Goal: Task Accomplishment & Management: Manage account settings

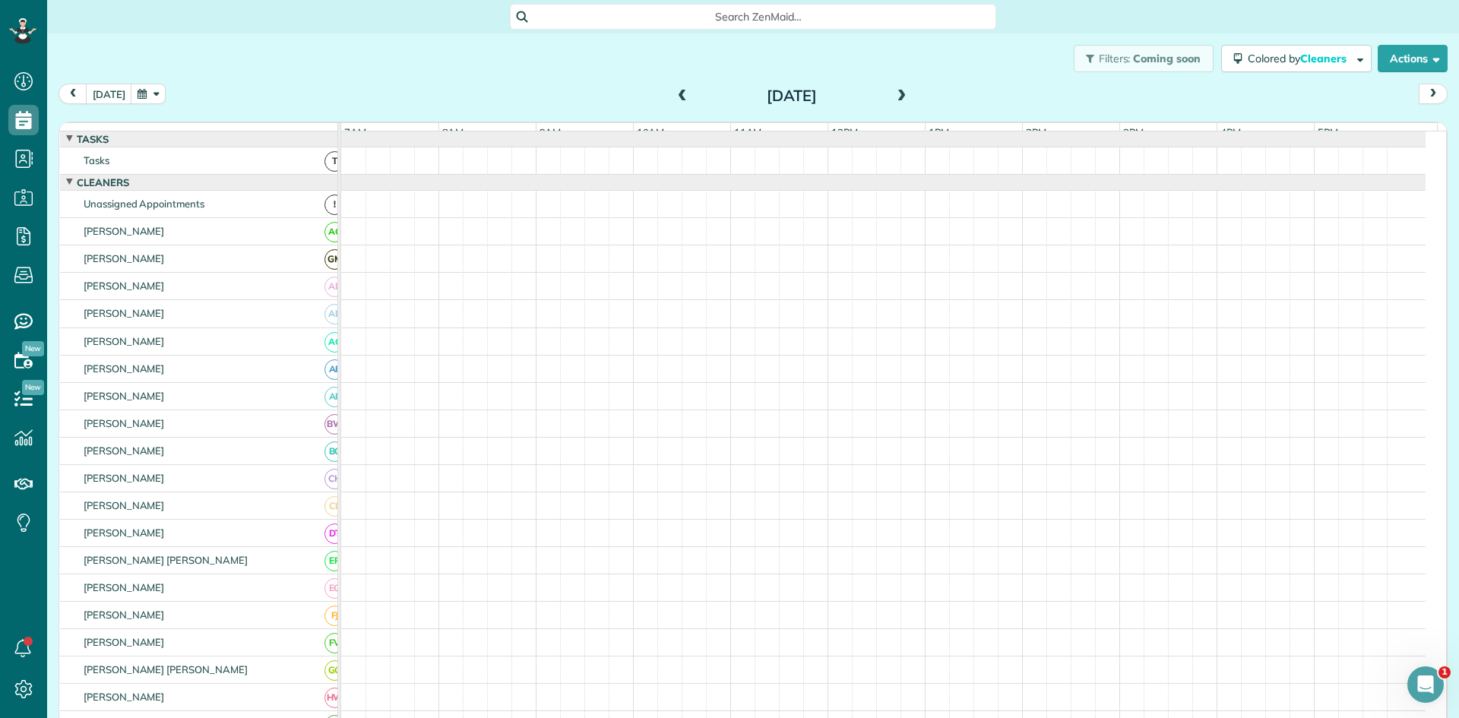
scroll to position [478, 0]
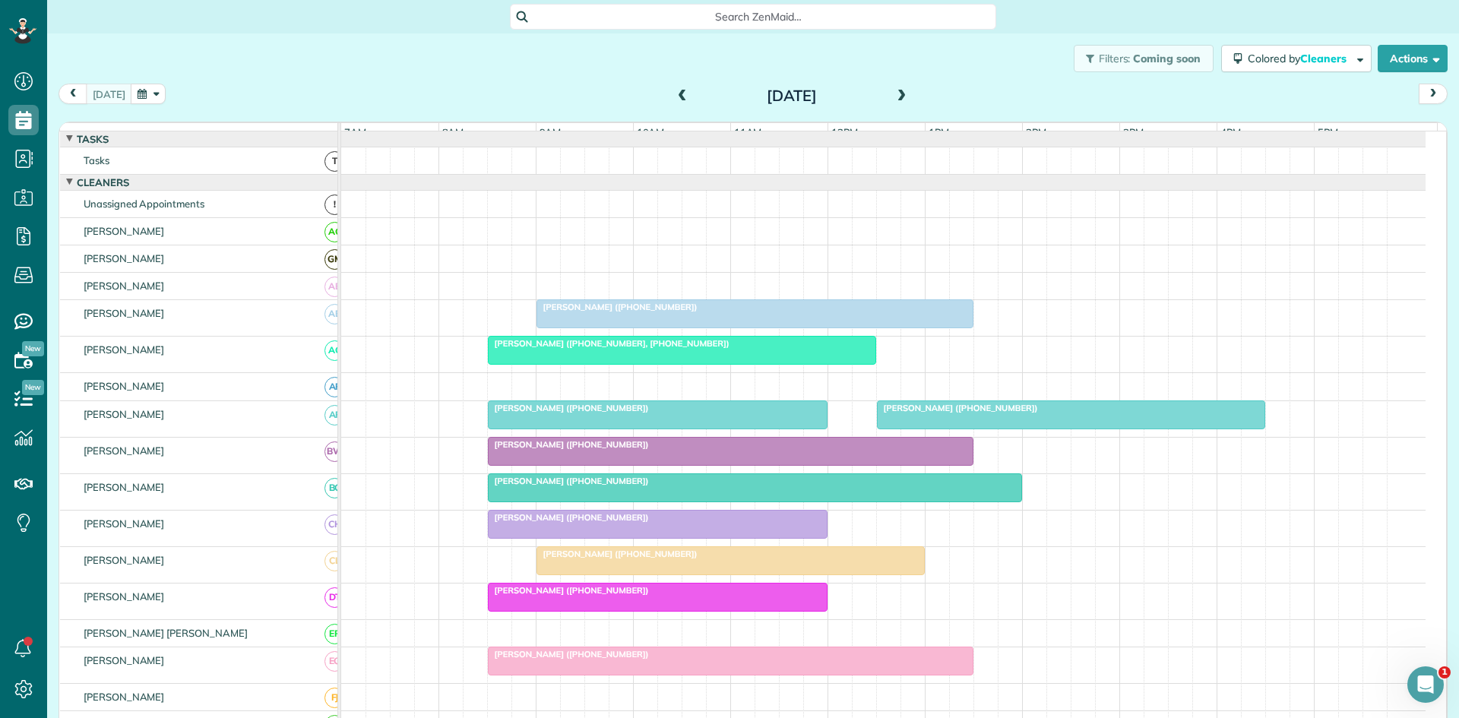
scroll to position [253, 0]
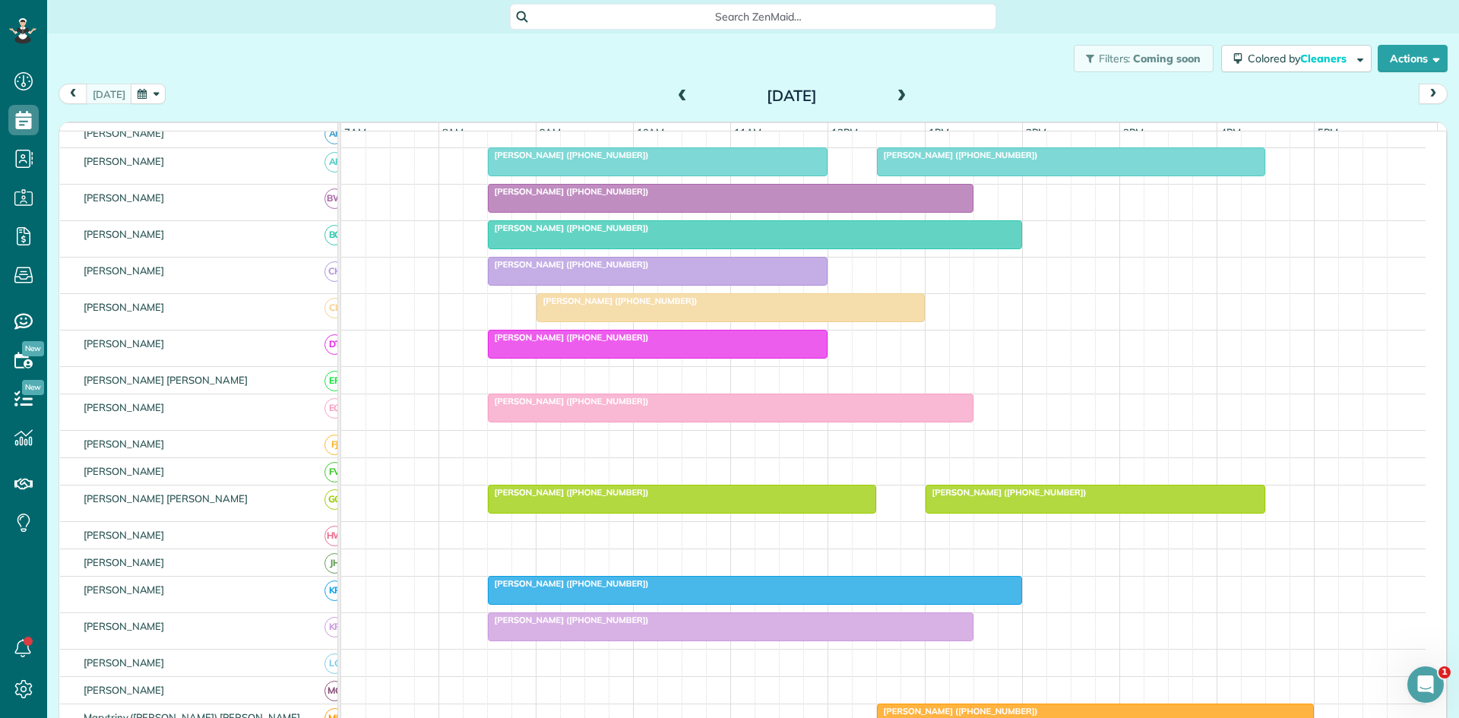
click at [956, 498] on span "Margaret Moses (+18172871130)" at bounding box center [1005, 492] width 163 height 11
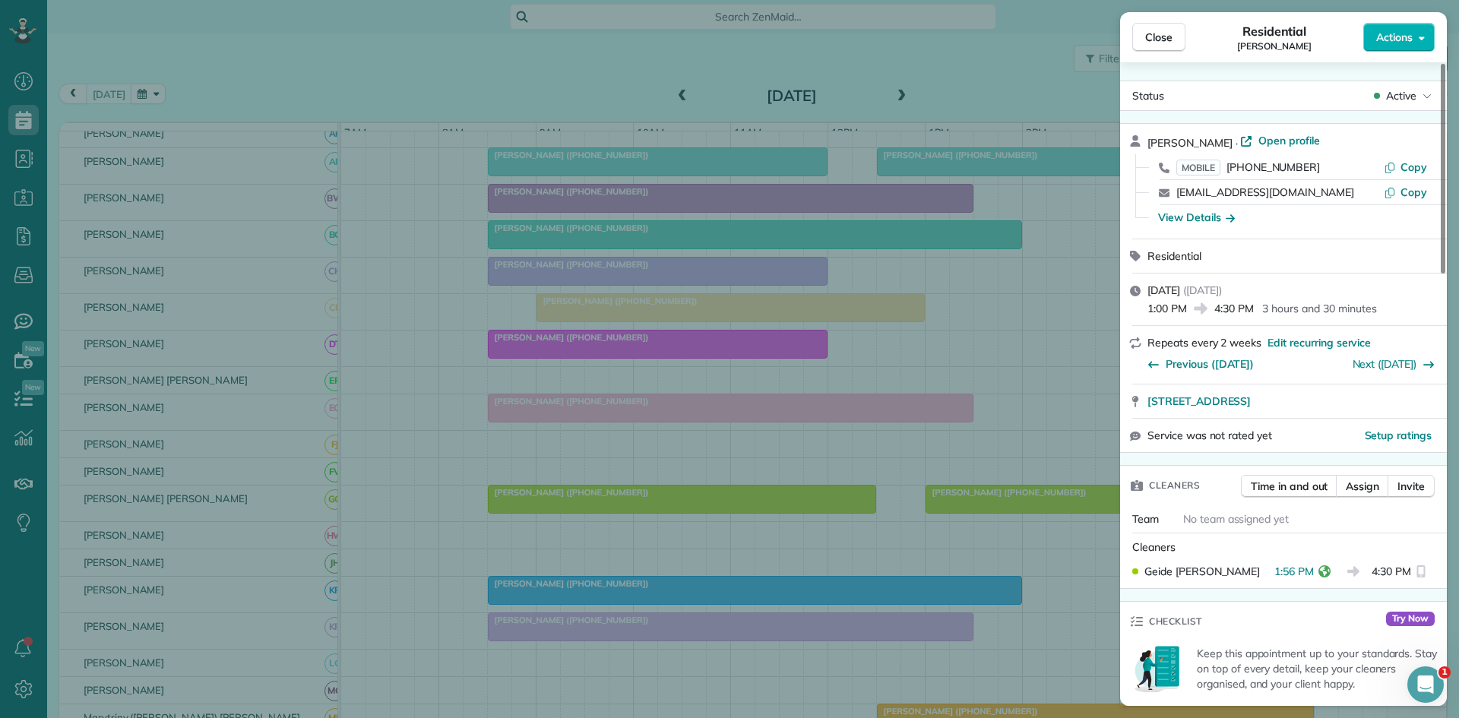
click at [971, 465] on div "Close Residential Margaret Moses Actions Status Active Margaret Moses · Open pr…" at bounding box center [729, 359] width 1459 height 718
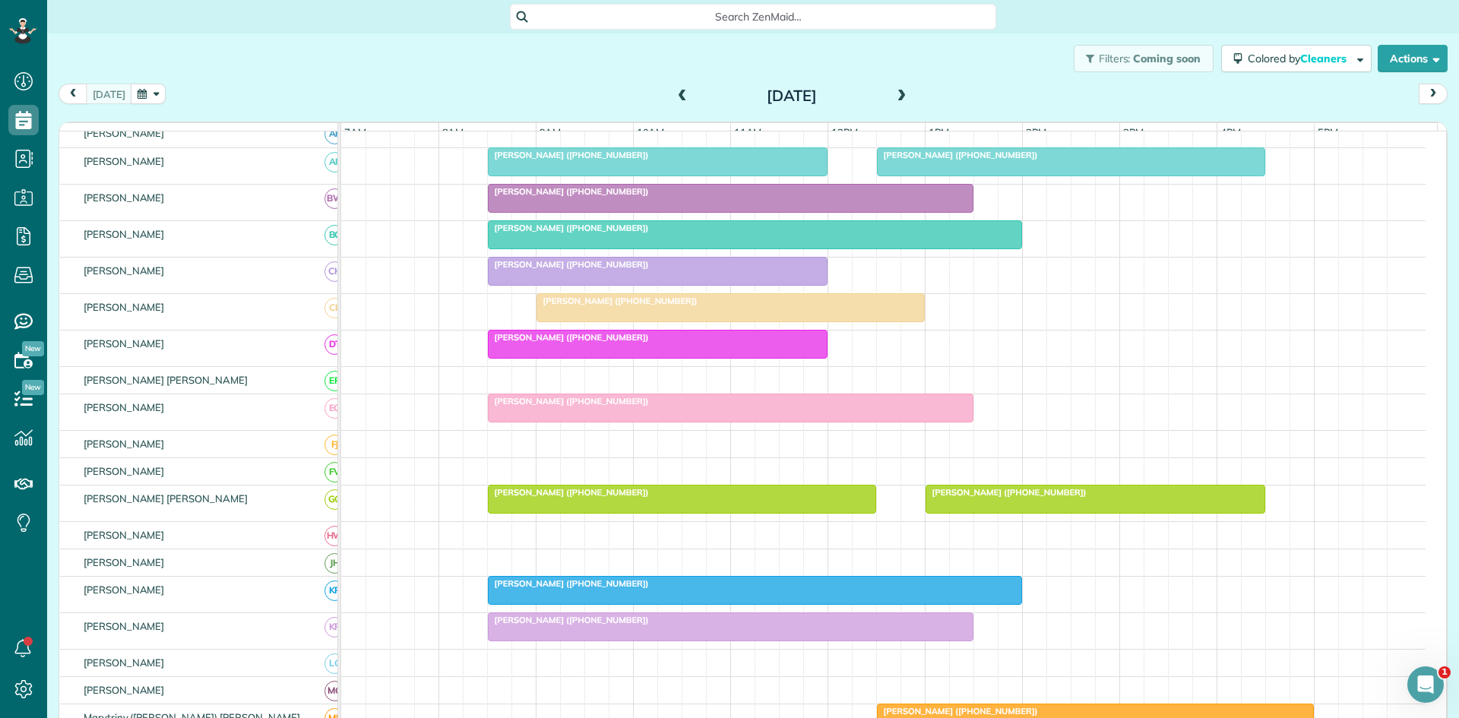
scroll to position [507, 0]
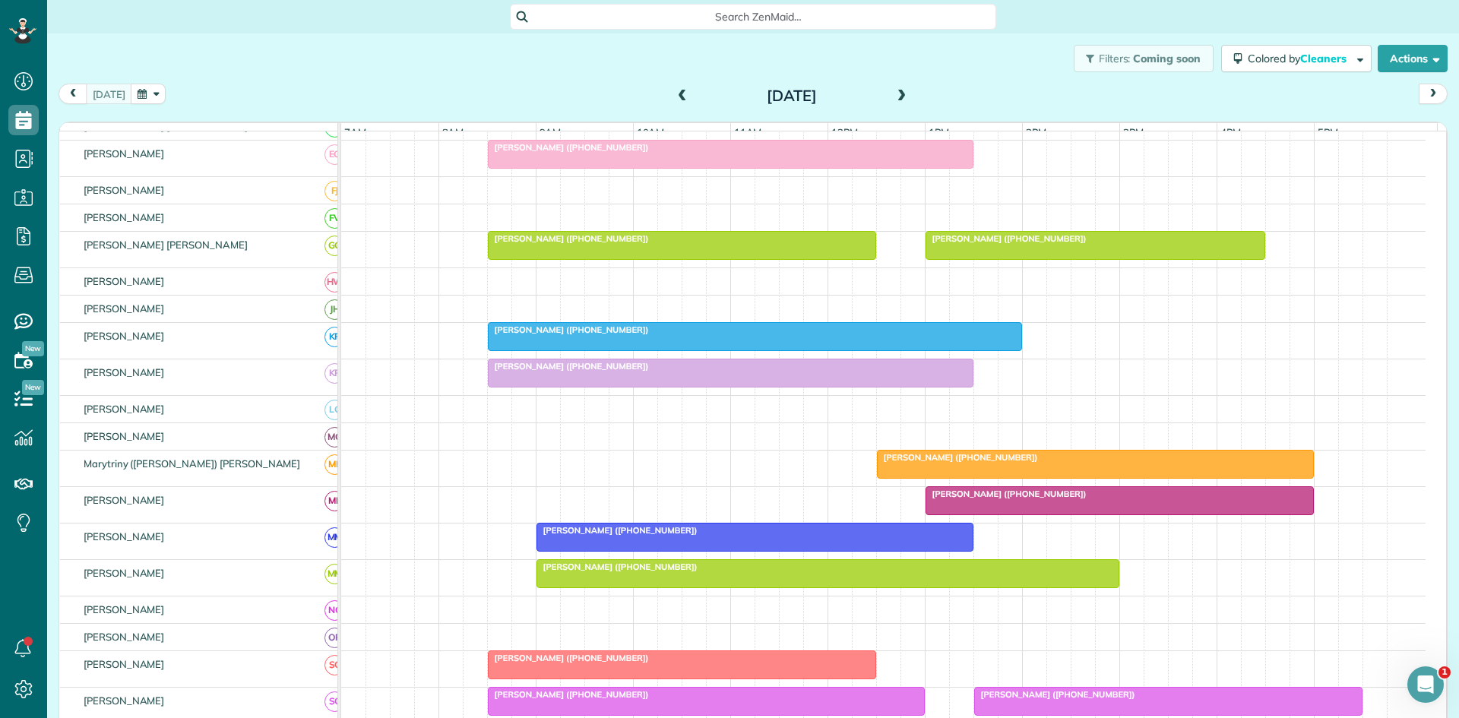
click at [971, 463] on span "Laura Perry (+12146688618)" at bounding box center [957, 457] width 163 height 11
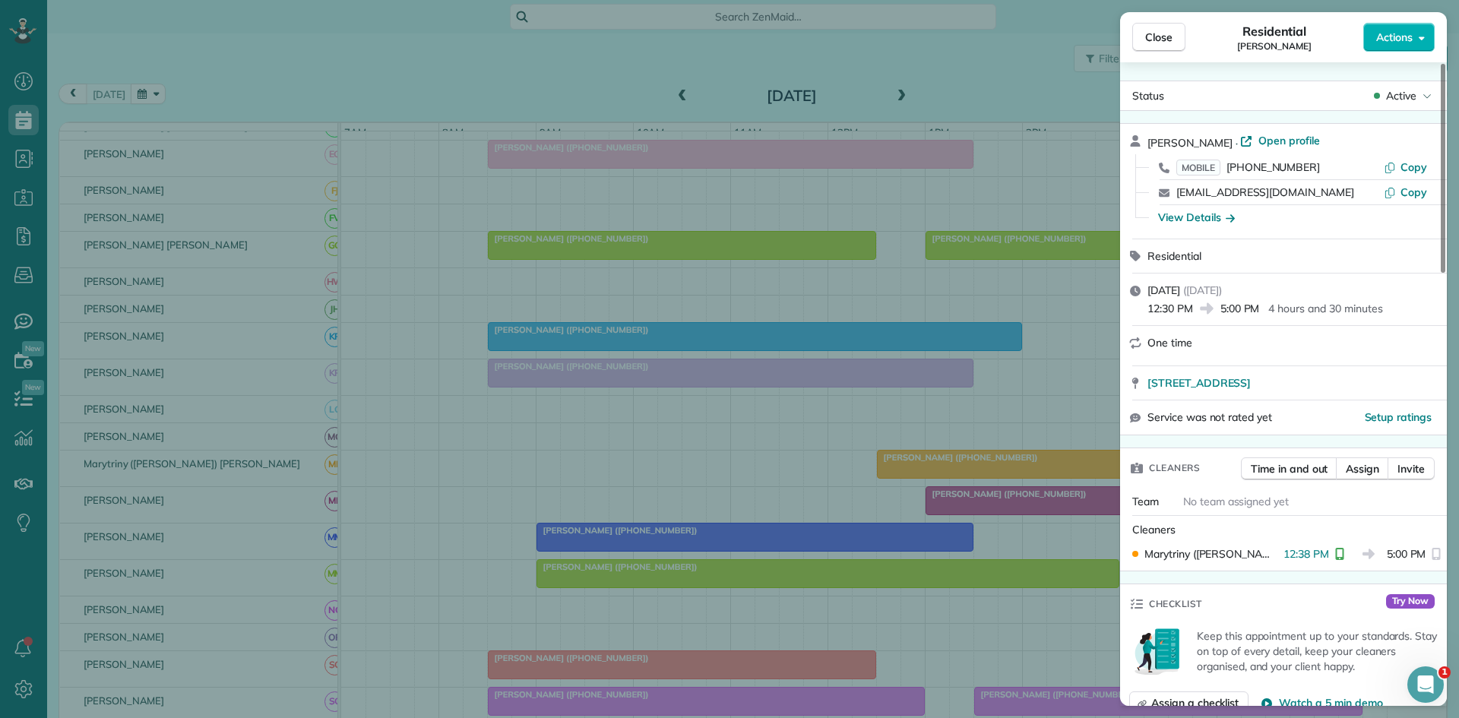
click at [936, 410] on div "Close Residential Laura Perry Actions Status Active Laura Perry · Open profile …" at bounding box center [729, 359] width 1459 height 718
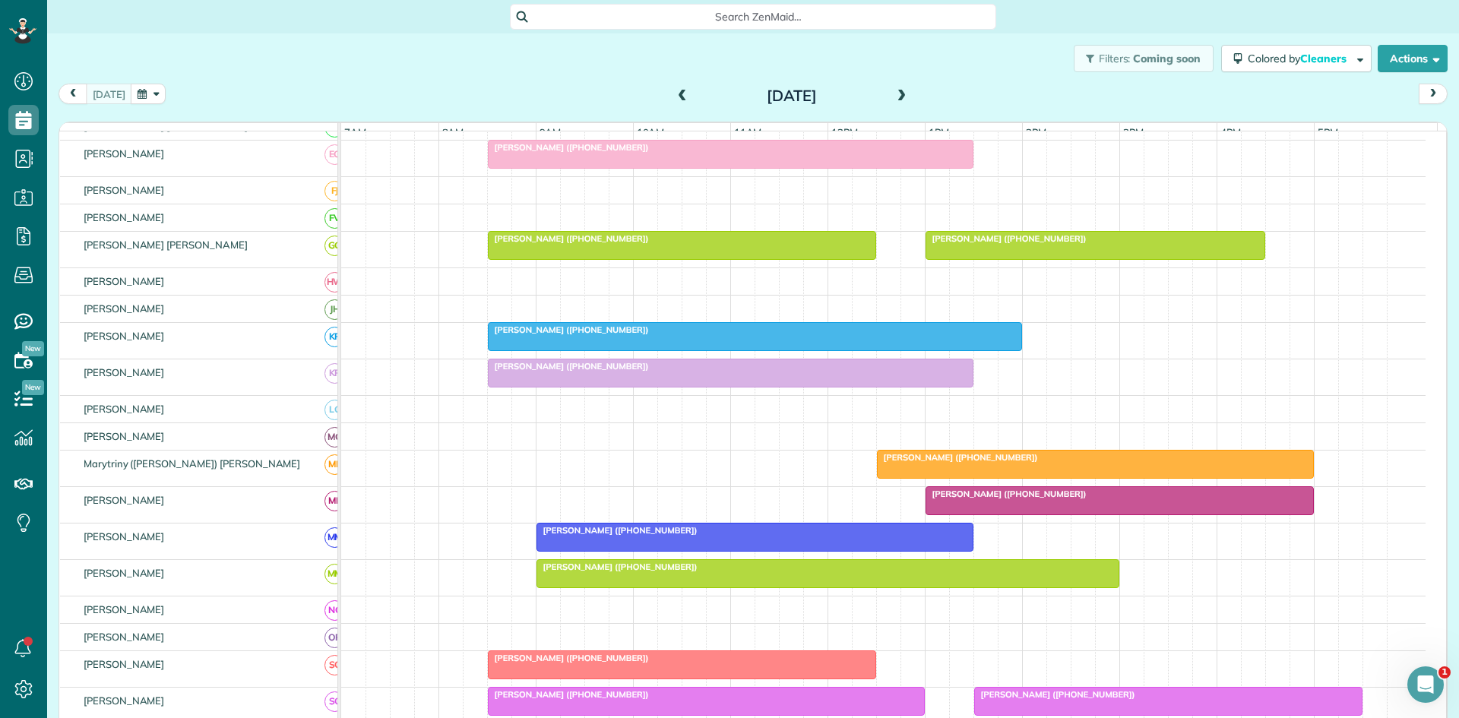
scroll to position [760, 0]
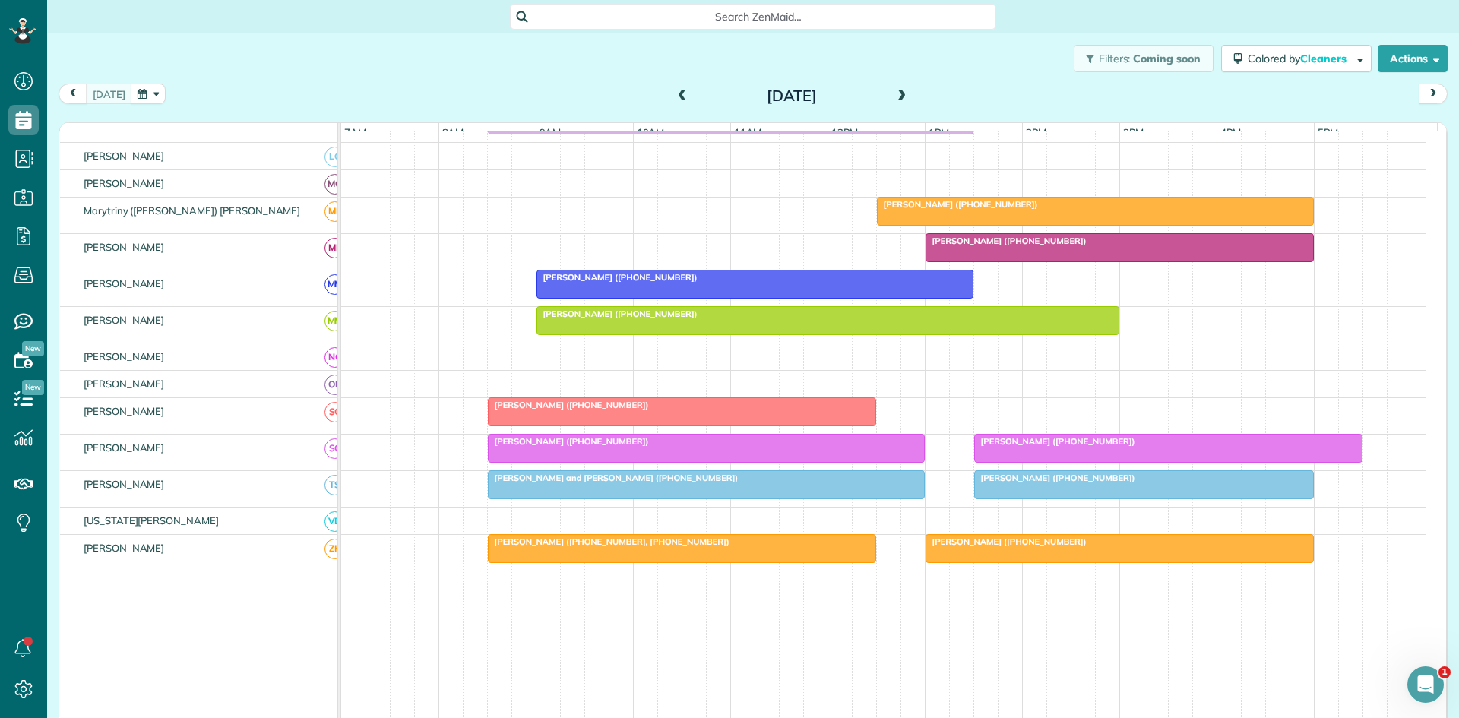
click at [639, 319] on span "Sandy Teer (+18177071107)" at bounding box center [617, 313] width 163 height 11
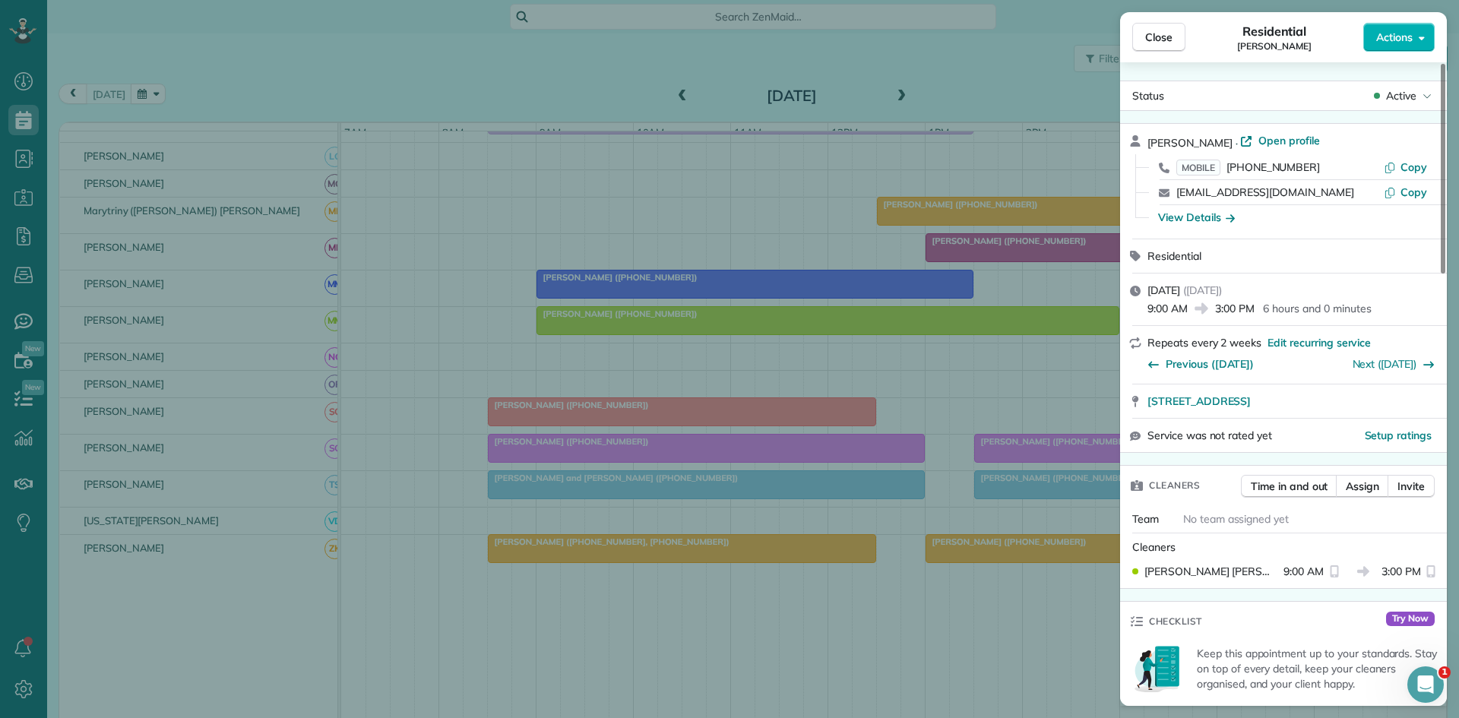
drag, startPoint x: 664, startPoint y: 362, endPoint x: 539, endPoint y: 1, distance: 381.7
click at [664, 364] on div "Close Residential Sandy Teer Actions Status Active Sandy Teer · Open profile MO…" at bounding box center [729, 359] width 1459 height 718
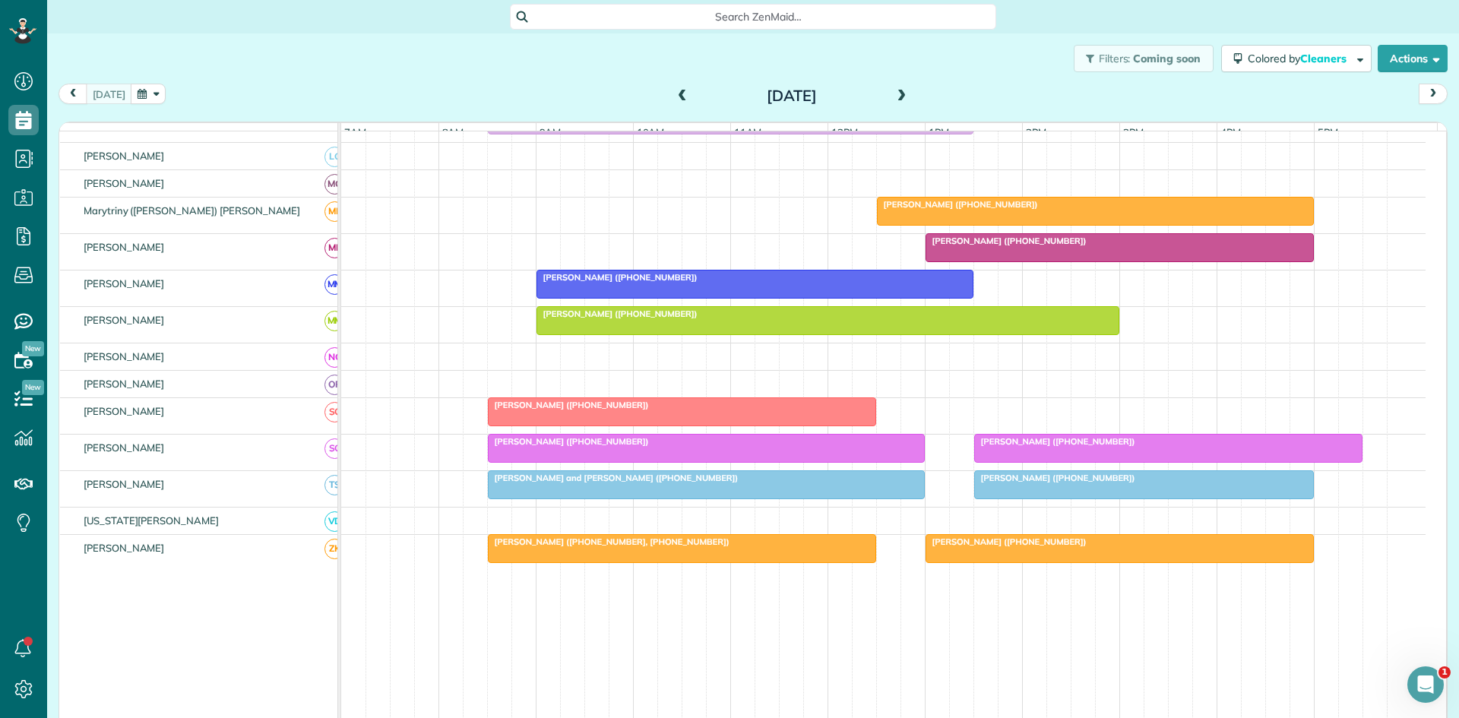
click at [1017, 483] on span "Marianne Larios (+16824163382)" at bounding box center [1054, 477] width 163 height 11
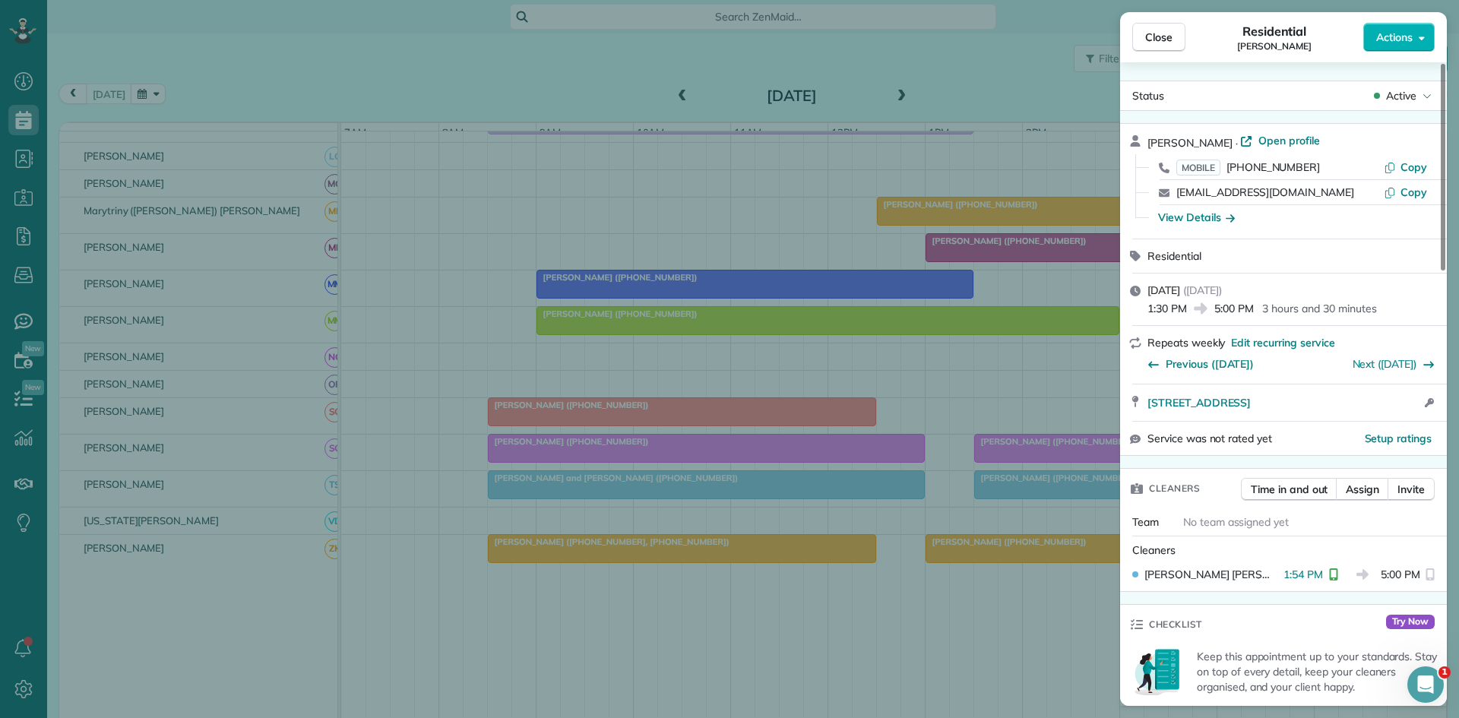
click at [874, 360] on div "Close Residential Marianne Larios Actions Status Active Marianne Larios · Open …" at bounding box center [729, 359] width 1459 height 718
